Goal: Task Accomplishment & Management: Manage account settings

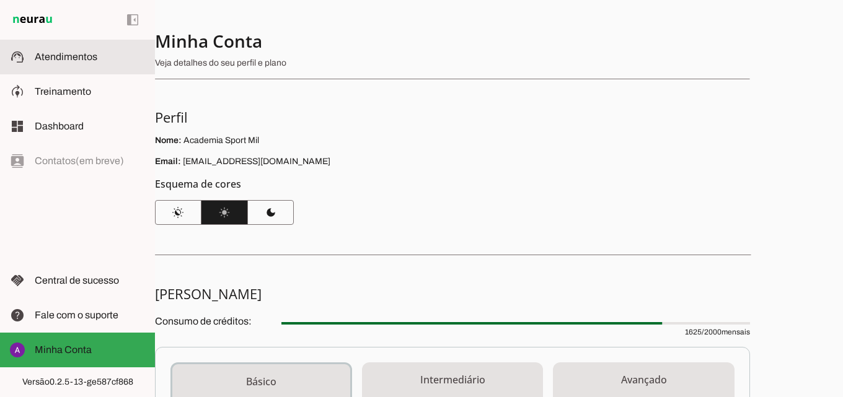
click at [91, 64] on slot at bounding box center [90, 57] width 110 height 15
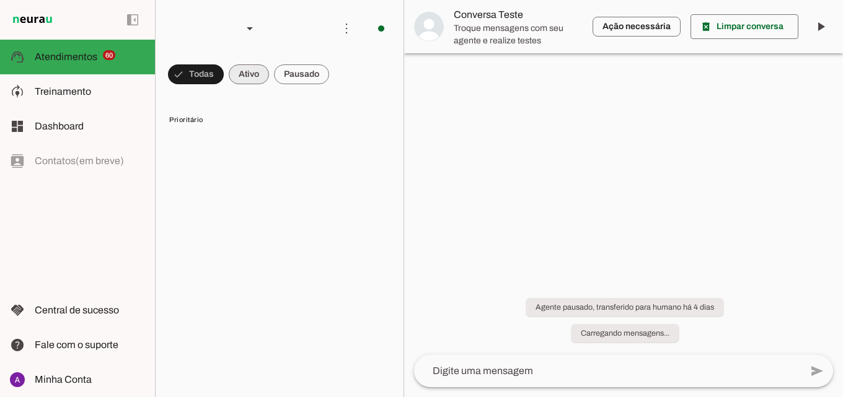
click at [224, 68] on span at bounding box center [196, 75] width 56 height 30
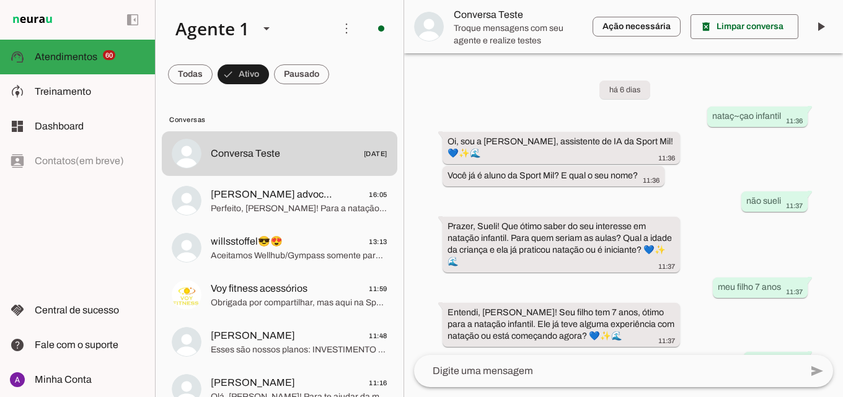
scroll to position [495, 0]
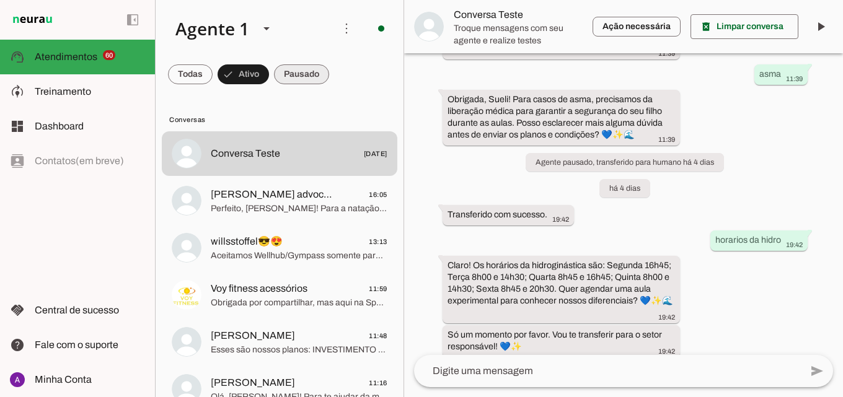
click at [213, 81] on span at bounding box center [190, 75] width 45 height 30
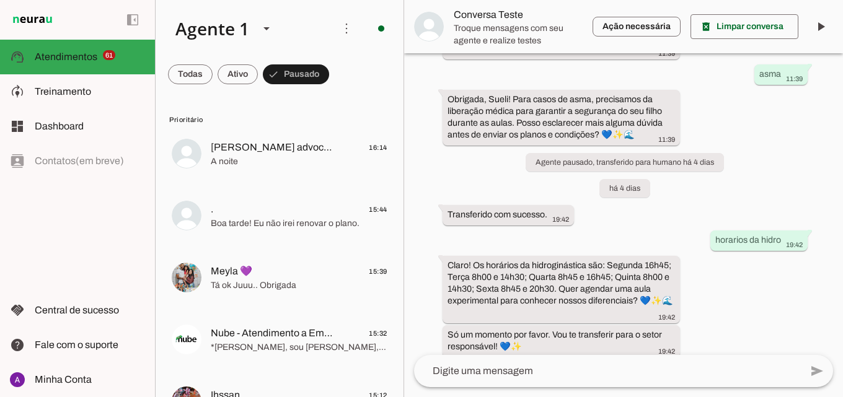
scroll to position [0, 0]
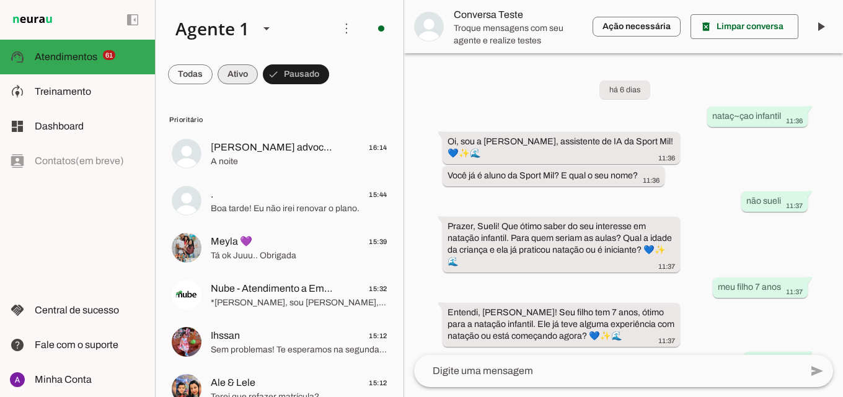
click at [213, 76] on span at bounding box center [190, 75] width 45 height 30
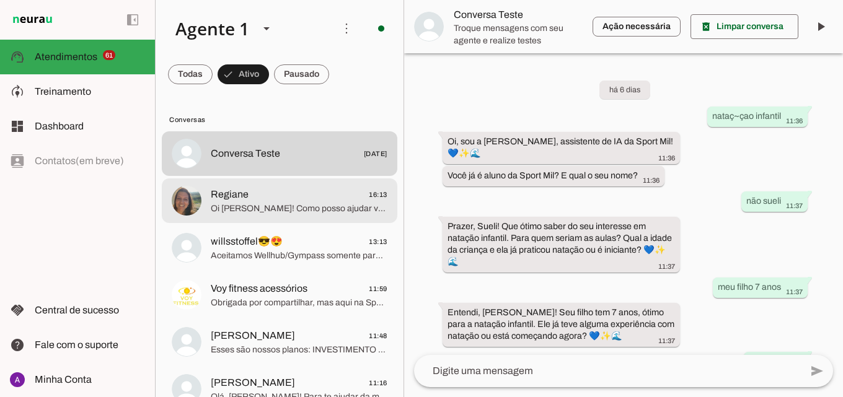
click at [295, 204] on span "Oi Manuela! Como posso ajudar você hoje na Sport Mil?" at bounding box center [299, 209] width 177 height 12
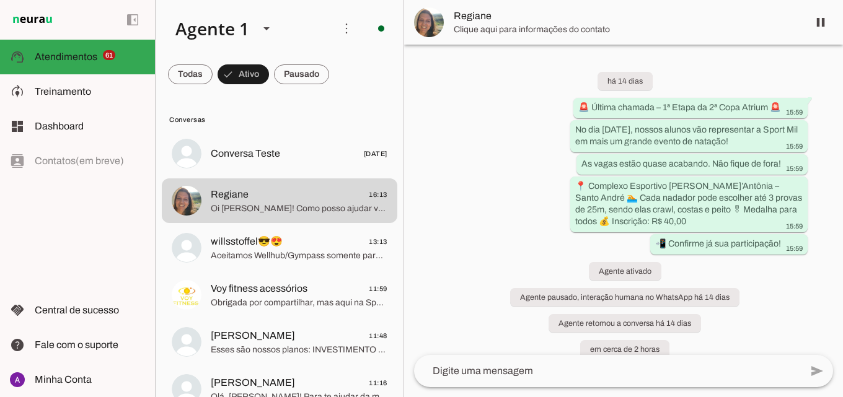
scroll to position [238, 0]
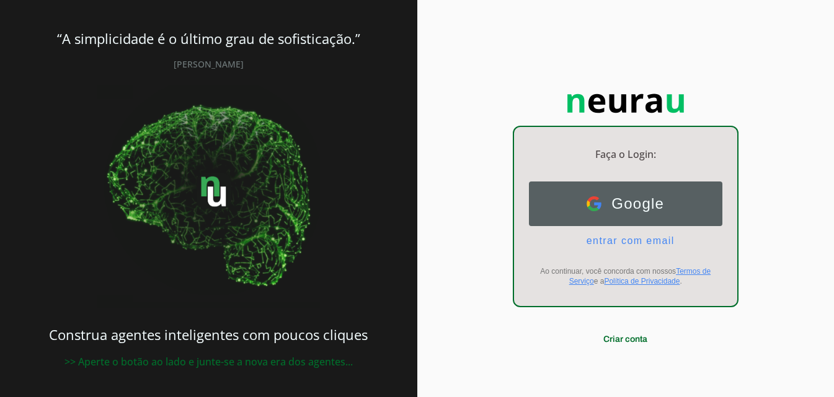
click at [651, 201] on span "Google" at bounding box center [632, 203] width 63 height 17
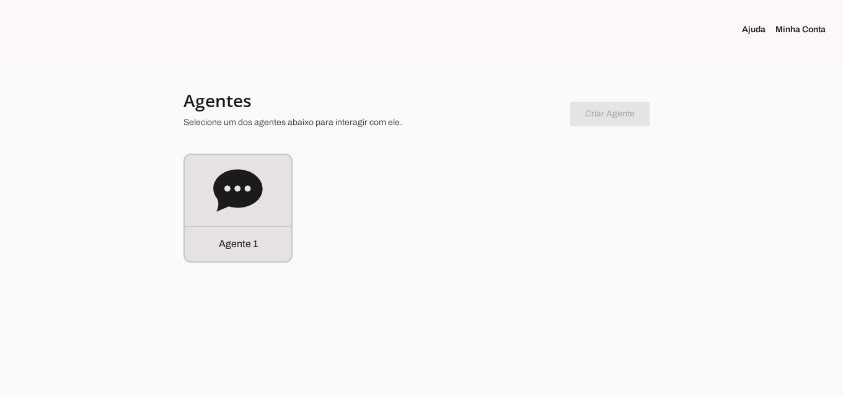
click at [794, 33] on link "Minha Conta" at bounding box center [806, 30] width 60 height 12
